Goal: Information Seeking & Learning: Learn about a topic

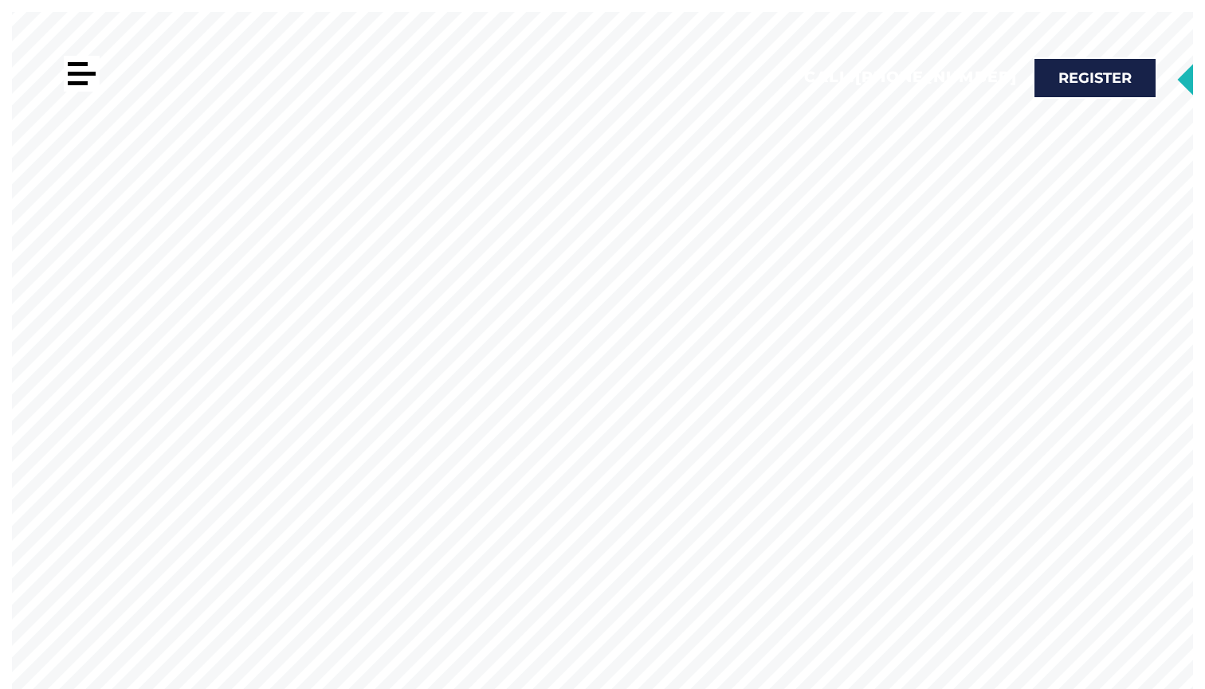
click at [85, 82] on div at bounding box center [78, 83] width 20 height 4
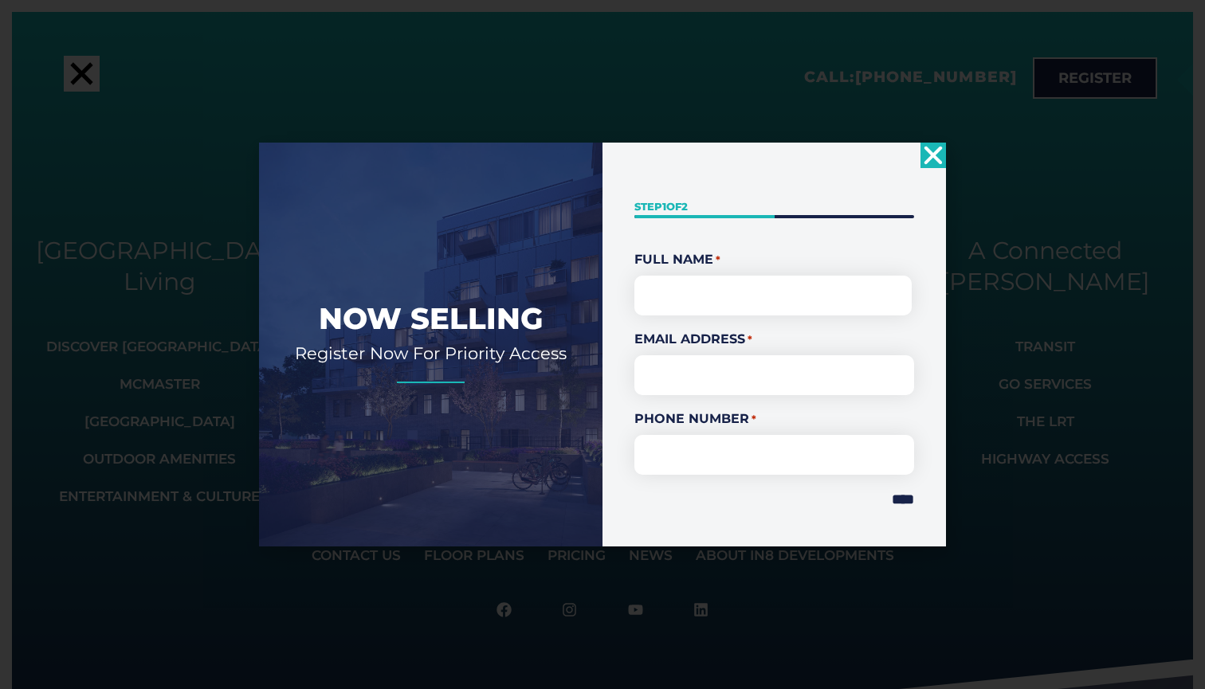
click at [924, 157] on icon "Close" at bounding box center [932, 155] width 25 height 25
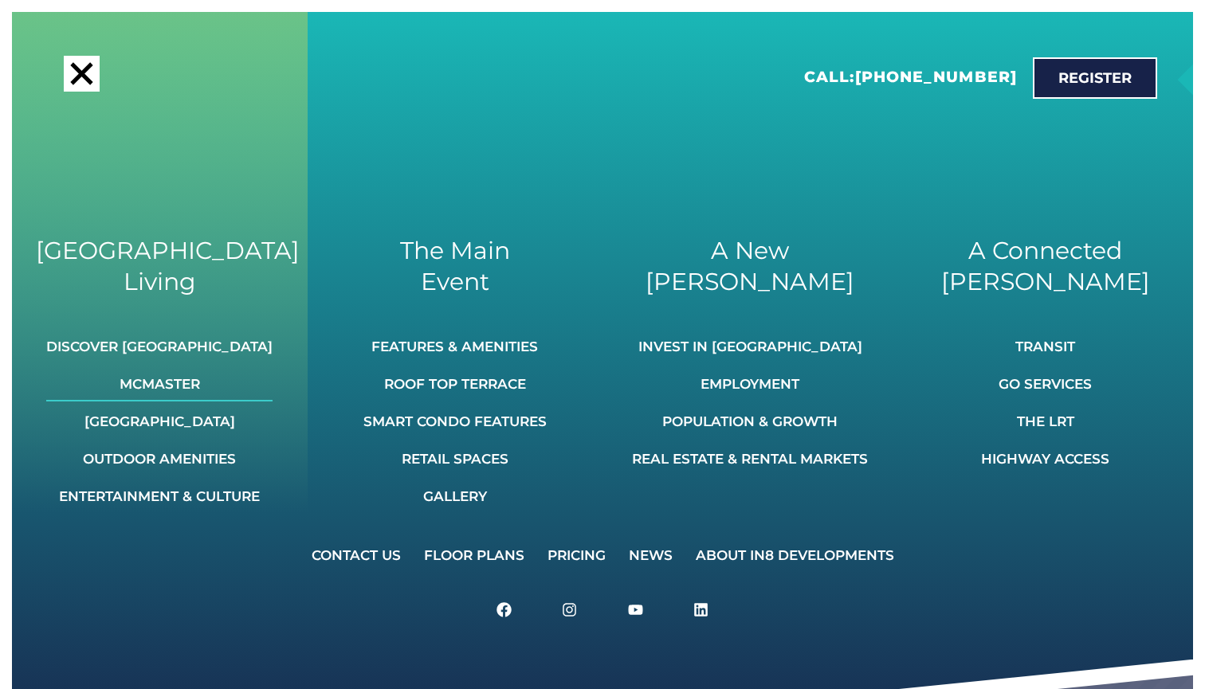
click at [142, 393] on link "McMaster" at bounding box center [159, 384] width 226 height 35
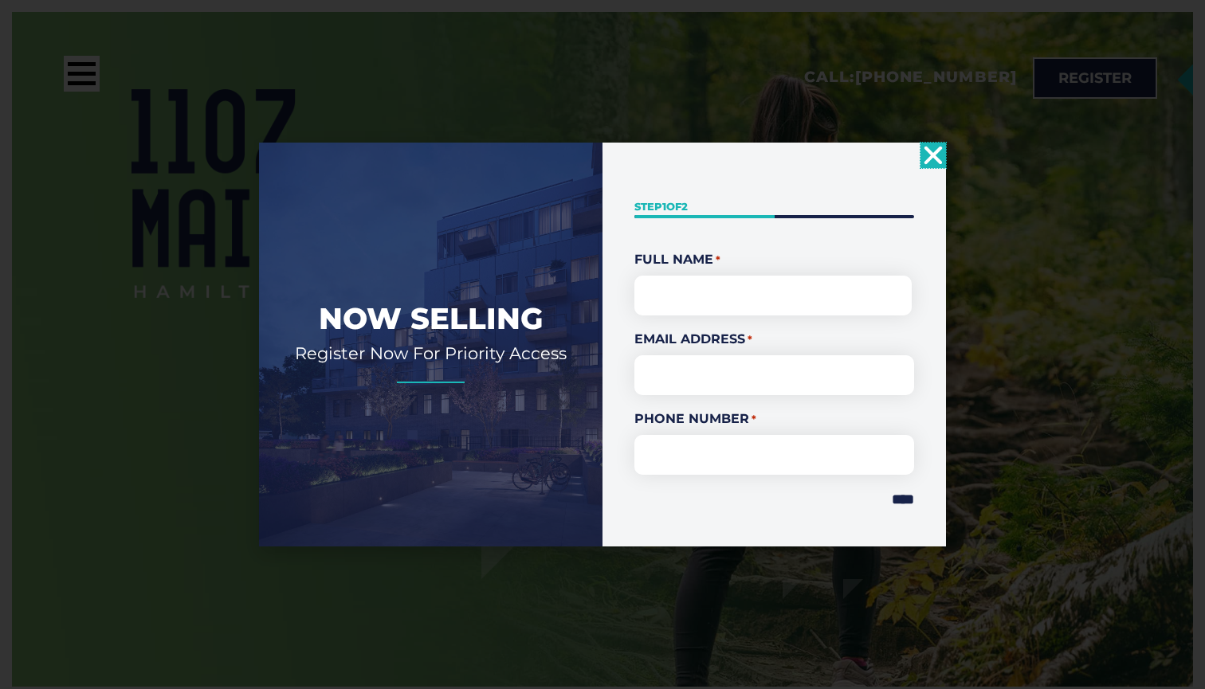
click at [82, 75] on div "Now Selling Register Now For Priority Access " * " indicates required fields St…" at bounding box center [602, 344] width 1205 height 689
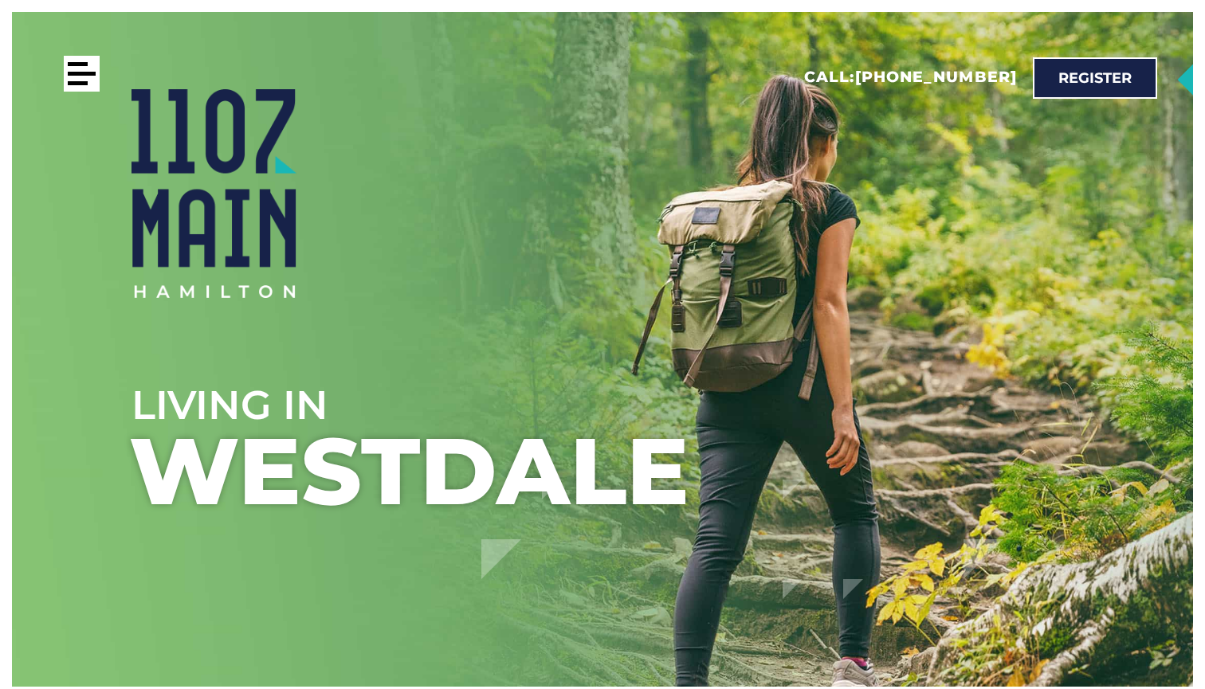
click at [82, 75] on div at bounding box center [82, 74] width 28 height 4
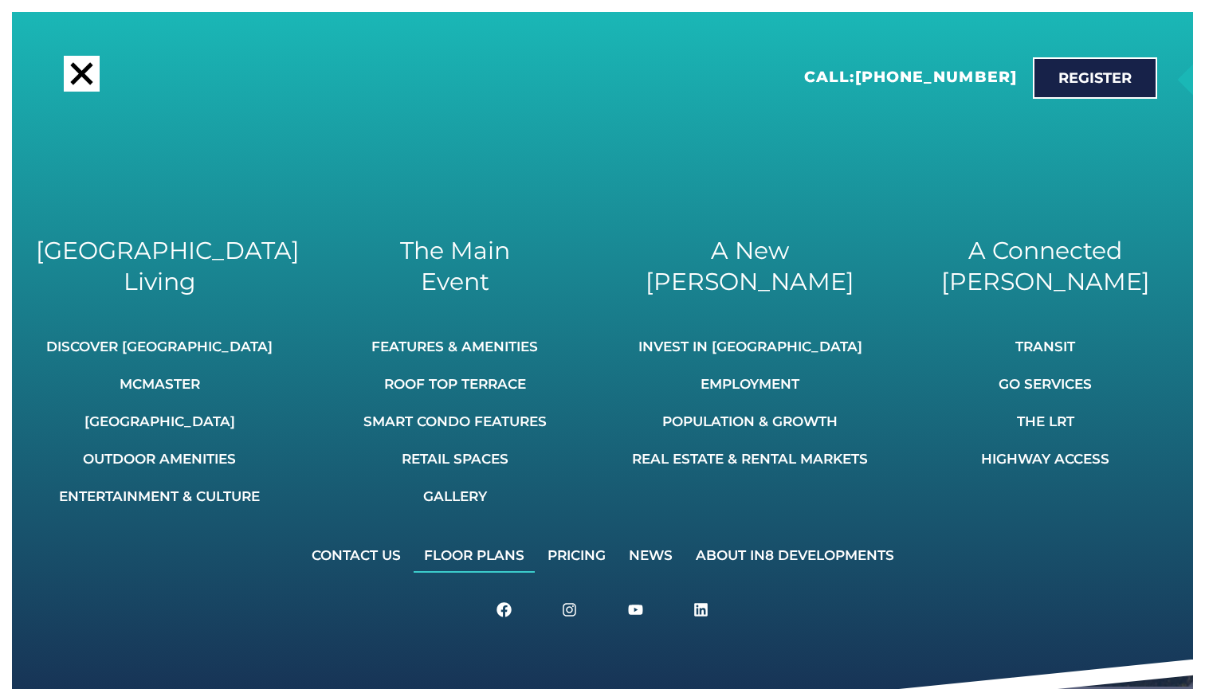
click at [484, 559] on link "Floor Plans" at bounding box center [474, 555] width 121 height 35
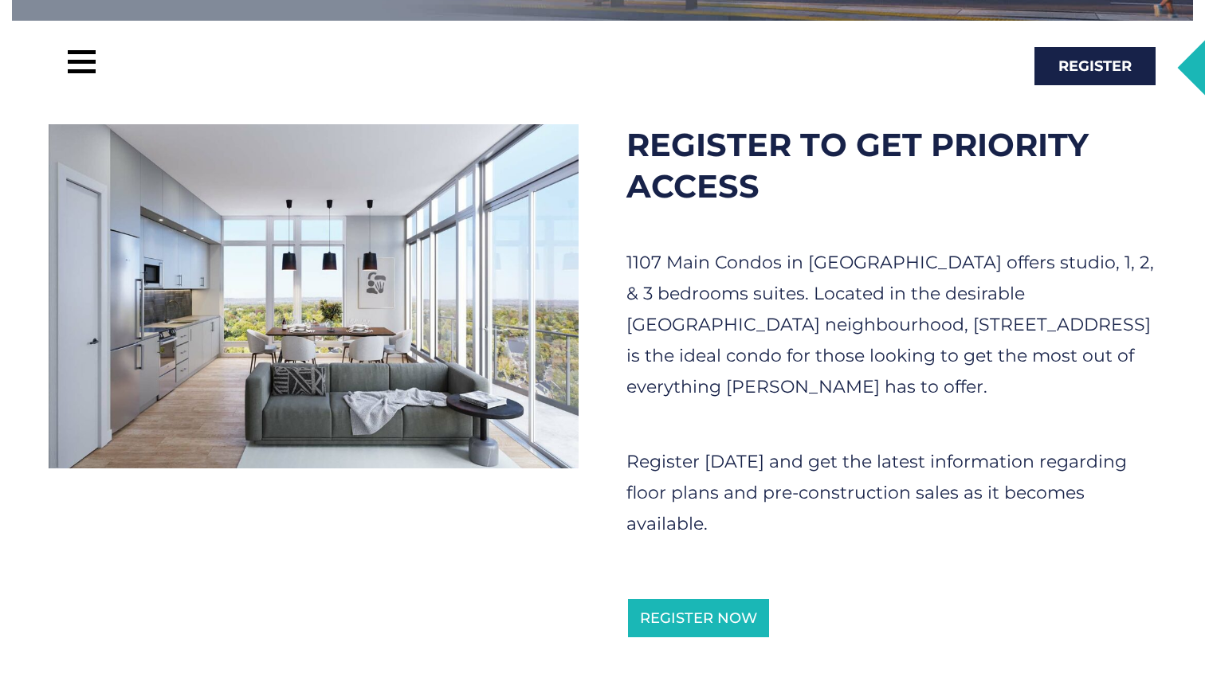
scroll to position [671, 0]
